Goal: Transaction & Acquisition: Obtain resource

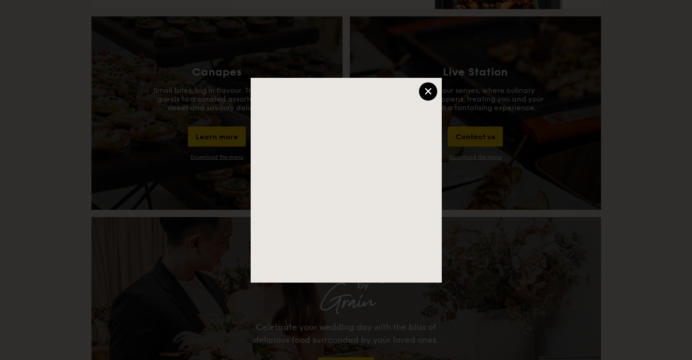
click at [425, 88] on div "×" at bounding box center [428, 91] width 18 height 18
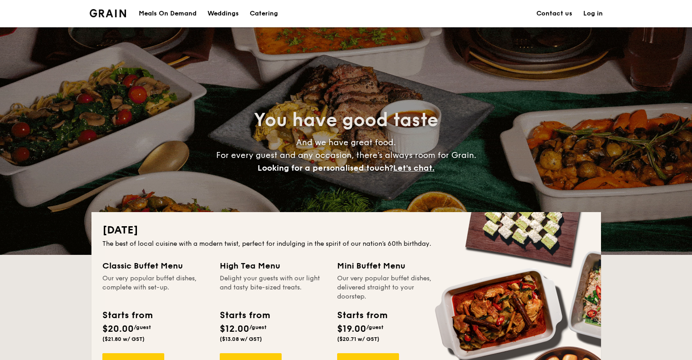
click at [109, 12] on img at bounding box center [108, 13] width 37 height 8
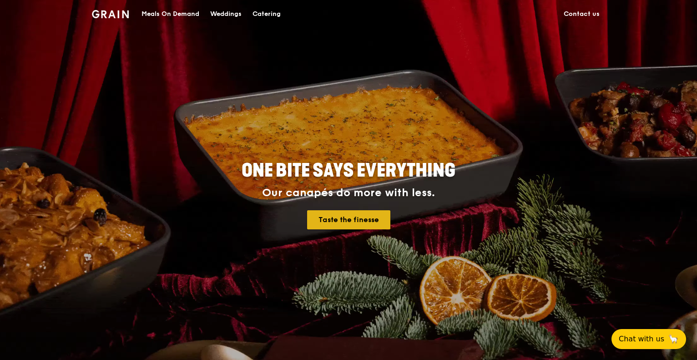
click at [358, 227] on link "Taste the finesse" at bounding box center [348, 219] width 83 height 19
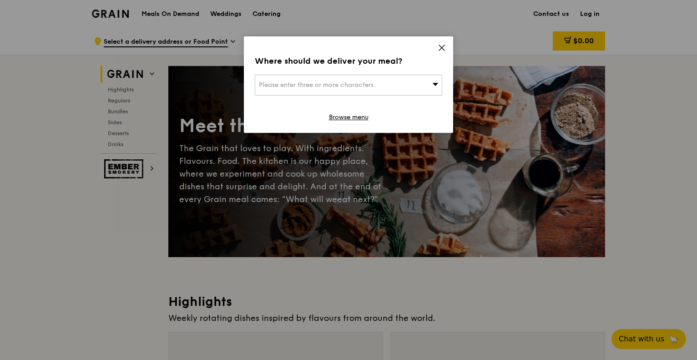
click at [423, 76] on div "Please enter three or more characters" at bounding box center [348, 85] width 187 height 21
click at [431, 67] on div "Where should we deliver your meal?" at bounding box center [348, 61] width 187 height 13
click at [395, 78] on div "Please enter three or more characters" at bounding box center [348, 85] width 187 height 21
click at [393, 79] on input "search" at bounding box center [348, 85] width 186 height 20
drag, startPoint x: 435, startPoint y: 77, endPoint x: 437, endPoint y: 70, distance: 6.8
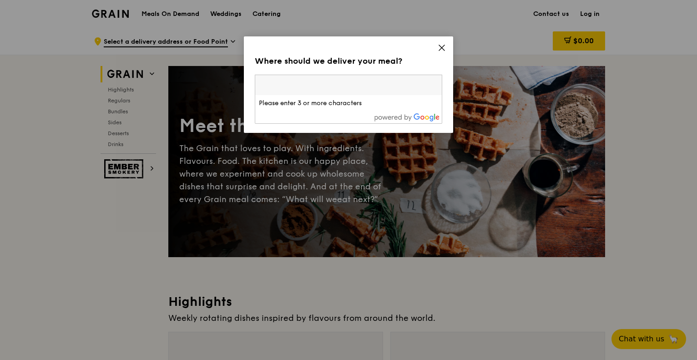
click at [437, 70] on div "Where should we deliver your meal? Please enter three or more characters Please…" at bounding box center [348, 84] width 209 height 96
click at [337, 118] on link "Browse menu" at bounding box center [349, 117] width 40 height 9
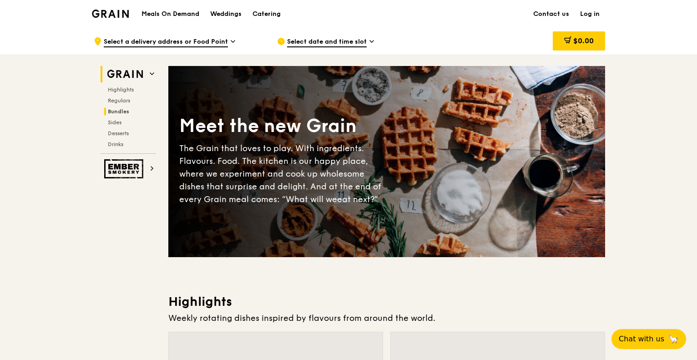
click at [118, 111] on span "Bundles" at bounding box center [118, 111] width 21 height 6
click at [354, 40] on span "Select date and time slot" at bounding box center [327, 42] width 80 height 10
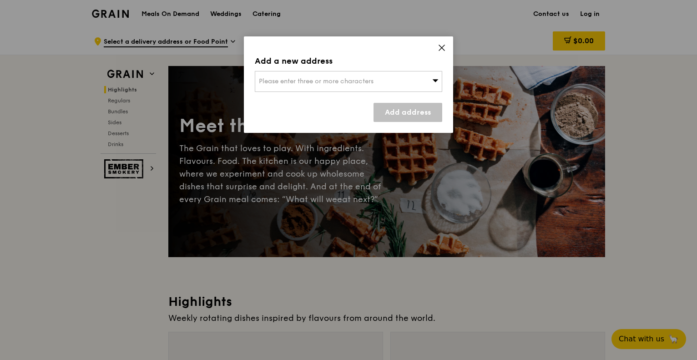
click at [429, 80] on div "Please enter three or more characters" at bounding box center [348, 81] width 187 height 21
click at [429, 79] on input "search" at bounding box center [348, 81] width 186 height 20
click at [442, 45] on icon at bounding box center [441, 48] width 8 height 8
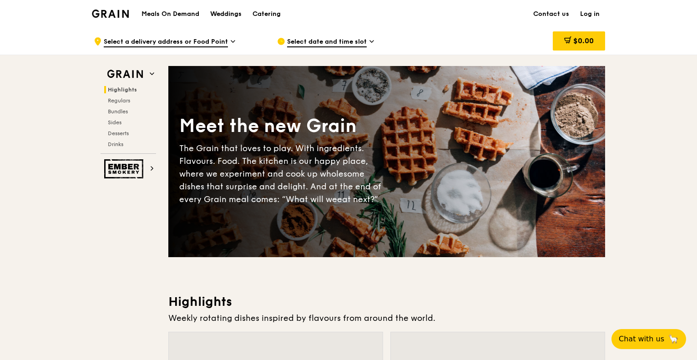
click at [225, 13] on div "Weddings" at bounding box center [225, 13] width 31 height 27
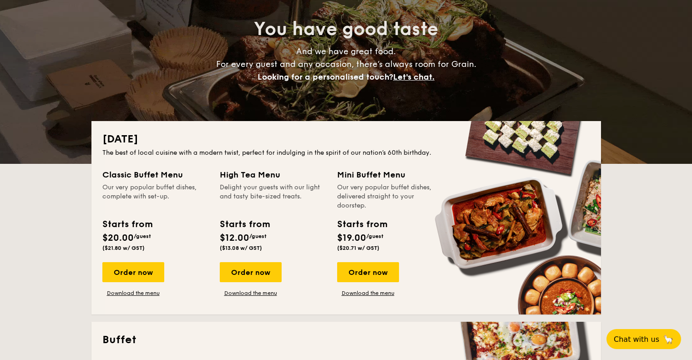
scroll to position [91, 0]
click at [250, 293] on link "Download the menu" at bounding box center [251, 292] width 62 height 7
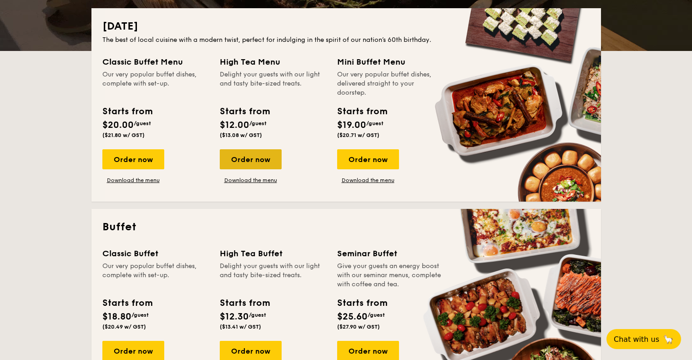
scroll to position [318, 0]
